Goal: Find contact information: Find contact information

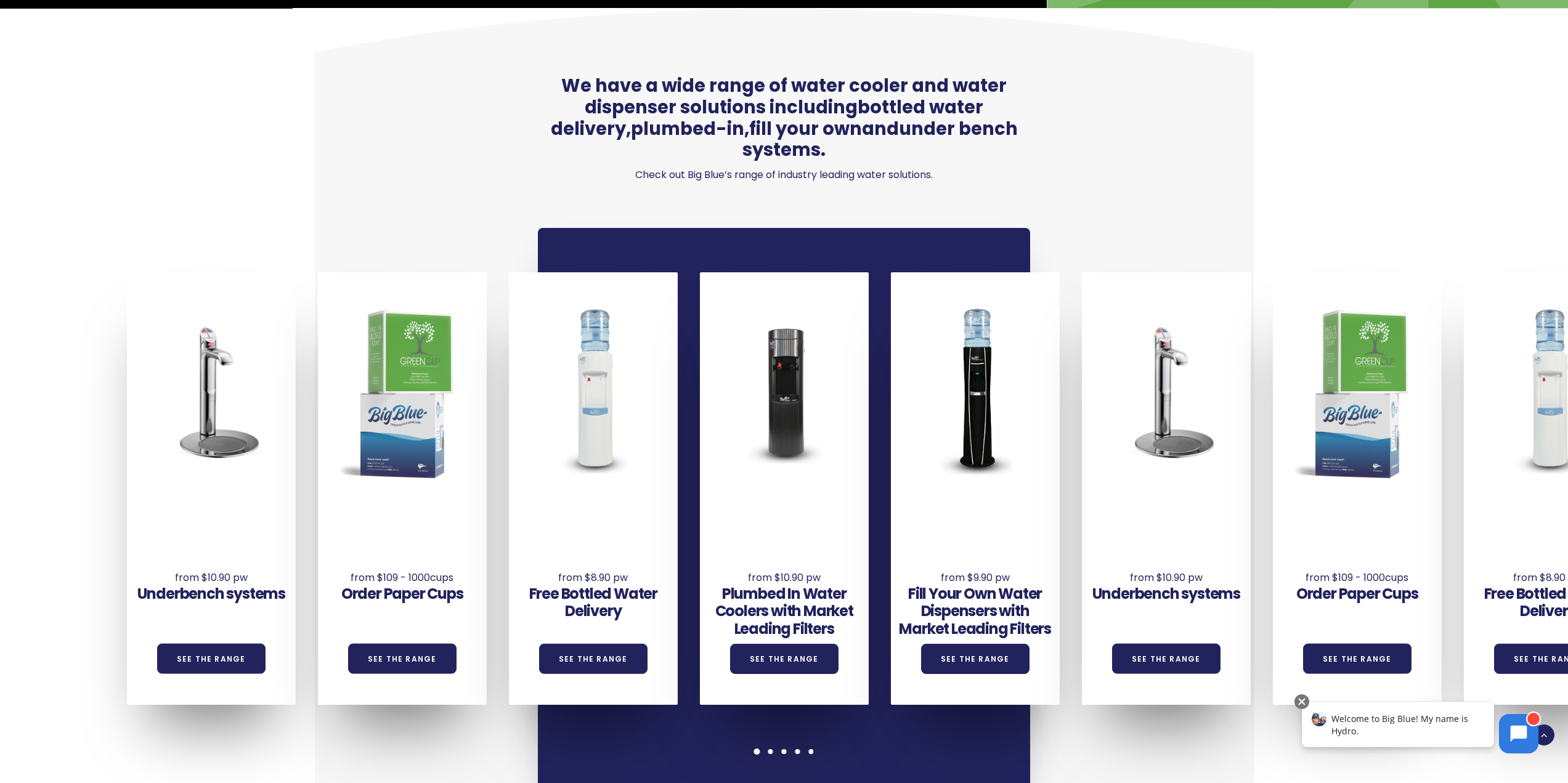
scroll to position [986, 0]
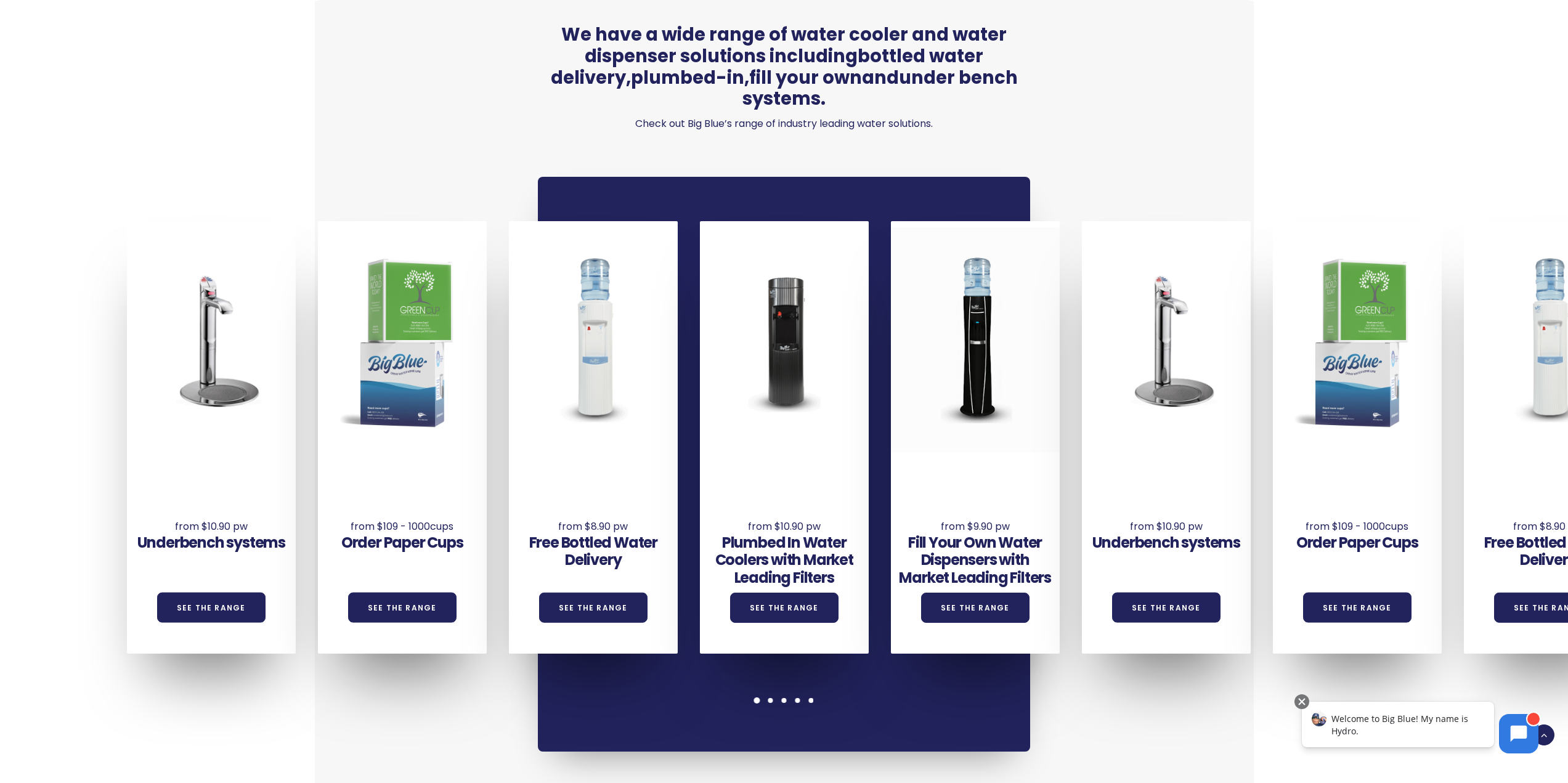
drag, startPoint x: 1541, startPoint y: 391, endPoint x: 973, endPoint y: 374, distance: 568.3
click at [973, 374] on div "Underbench systems See the Range Order Paper Cups See the Range Free Bottled Wa…" at bounding box center [1177, 437] width 2292 height 432
click at [1205, 106] on div "We have a wide range of water cooler and water dispenser solutions including bo…" at bounding box center [784, 360] width 895 height 805
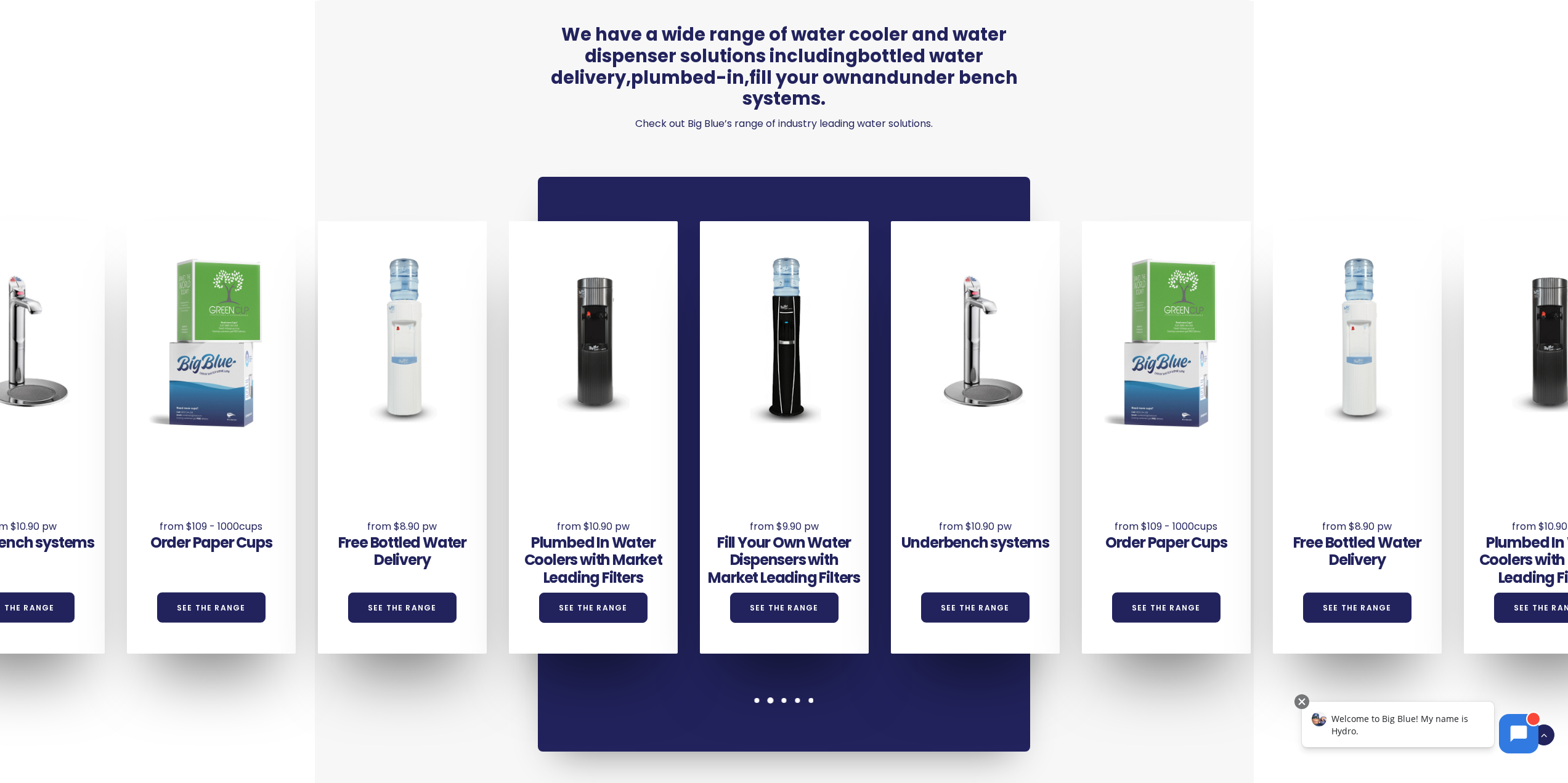
drag, startPoint x: 1138, startPoint y: 685, endPoint x: 857, endPoint y: 676, distance: 281.1
click at [857, 676] on div "We have a wide range of water cooler and water dispenser solutions including bo…" at bounding box center [784, 360] width 895 height 805
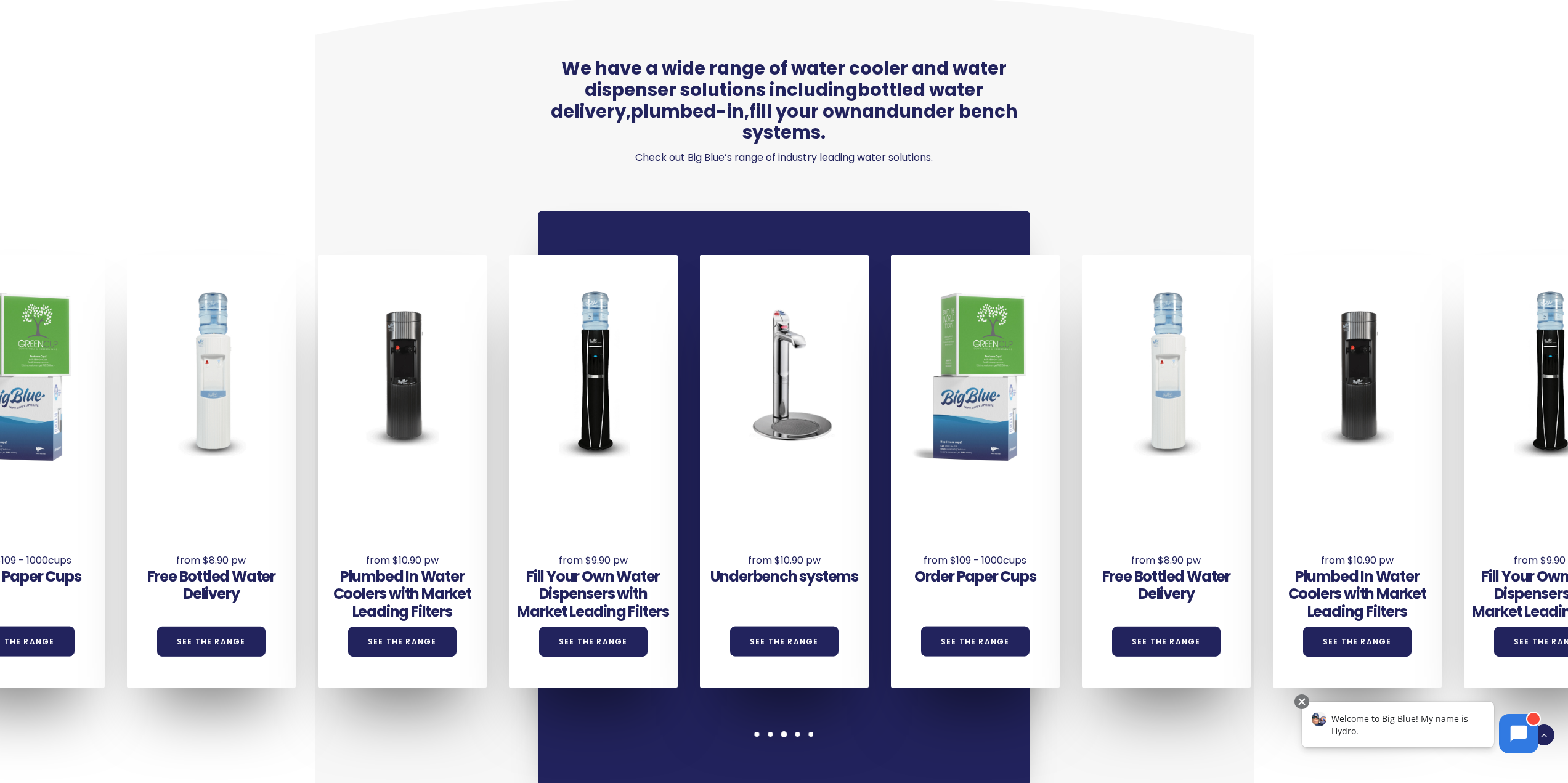
scroll to position [924, 0]
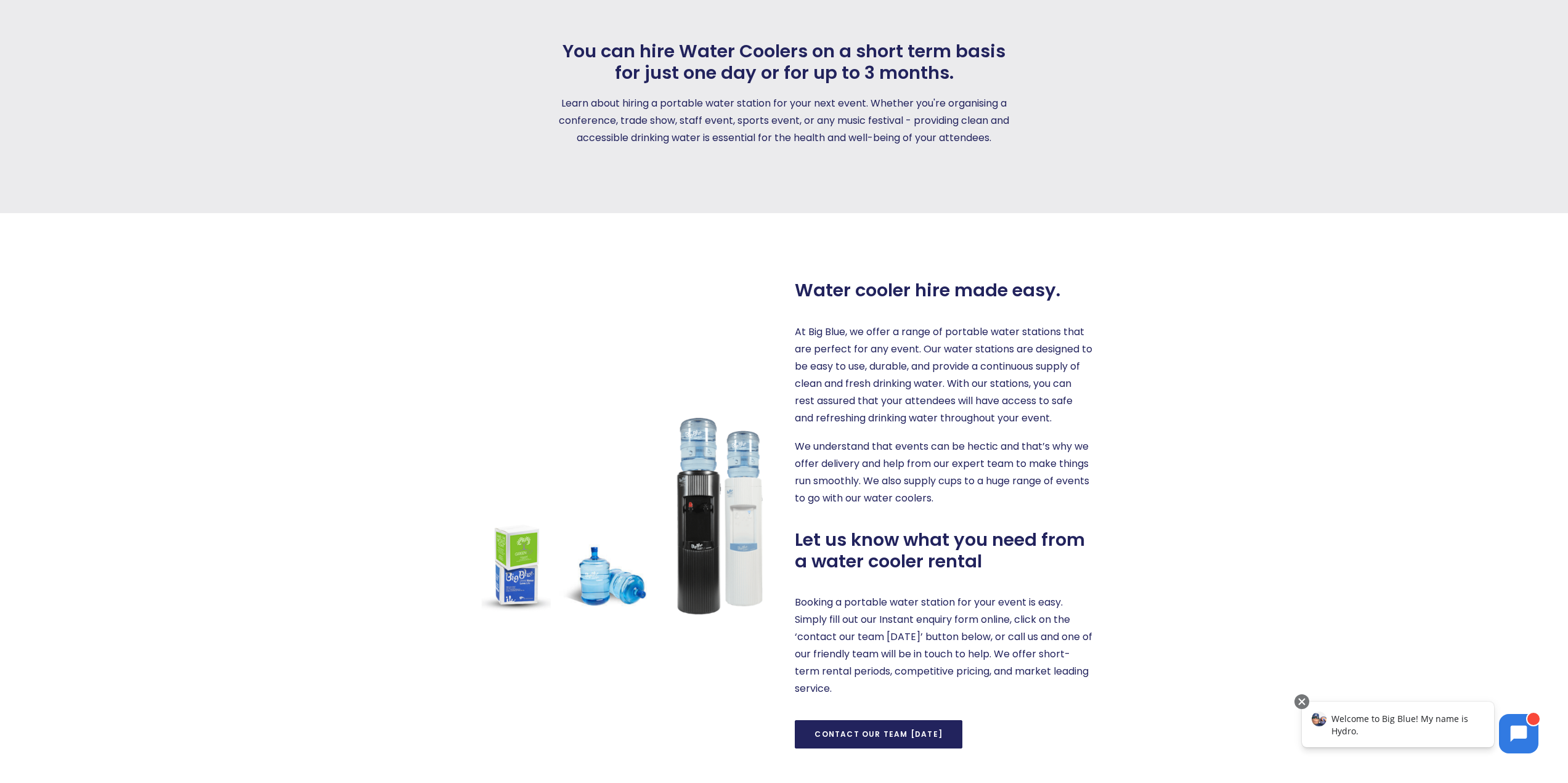
scroll to position [431, 0]
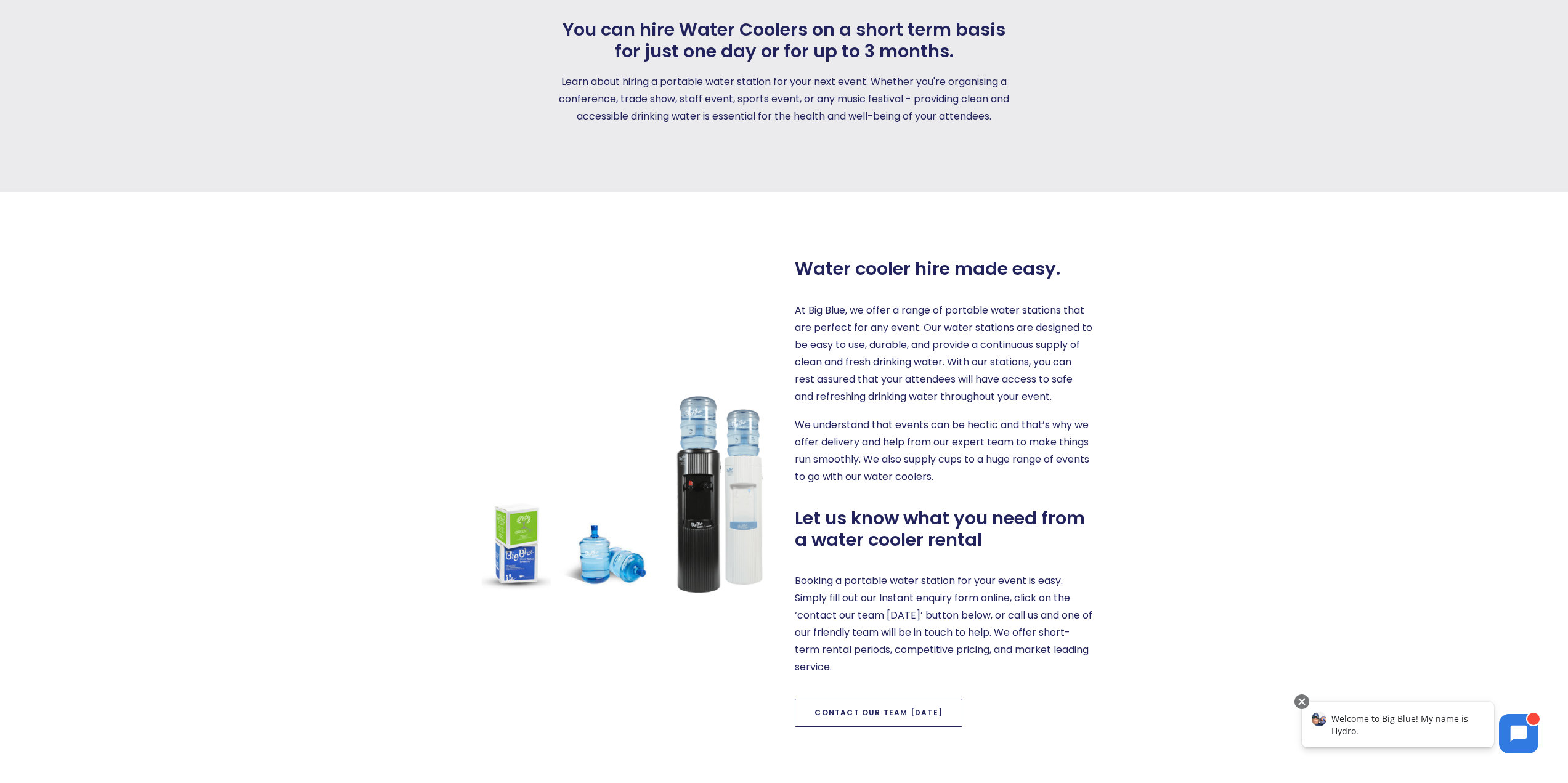
click at [879, 717] on link "Contact our team [DATE]" at bounding box center [878, 713] width 167 height 28
click at [855, 718] on link "Contact our team [DATE]" at bounding box center [878, 713] width 167 height 28
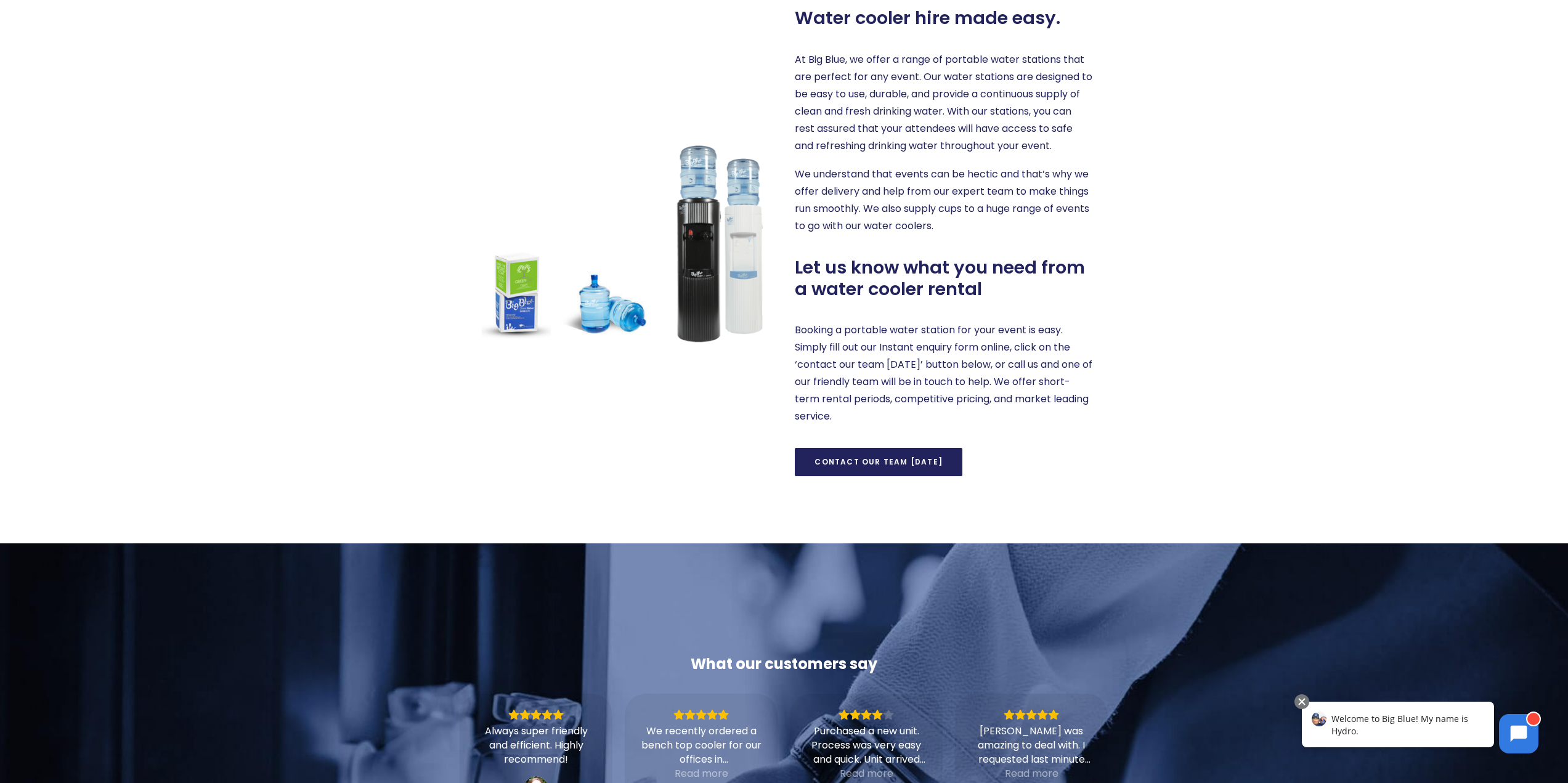
scroll to position [616, 0]
